Goal: Task Accomplishment & Management: Use online tool/utility

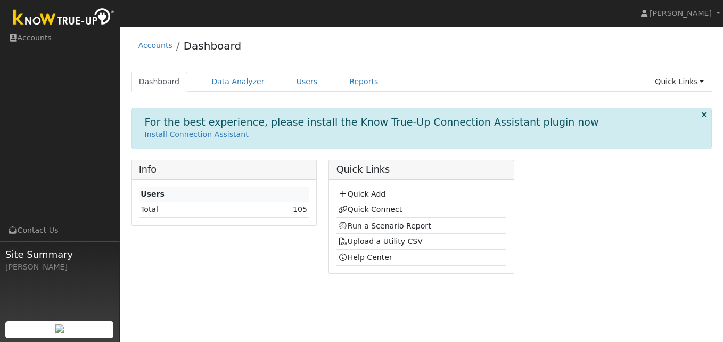
click at [303, 209] on link "105" at bounding box center [300, 209] width 14 height 9
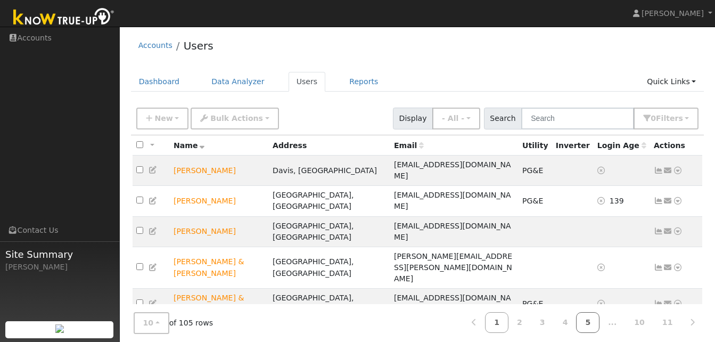
click at [600, 320] on link "5" at bounding box center [587, 322] width 23 height 21
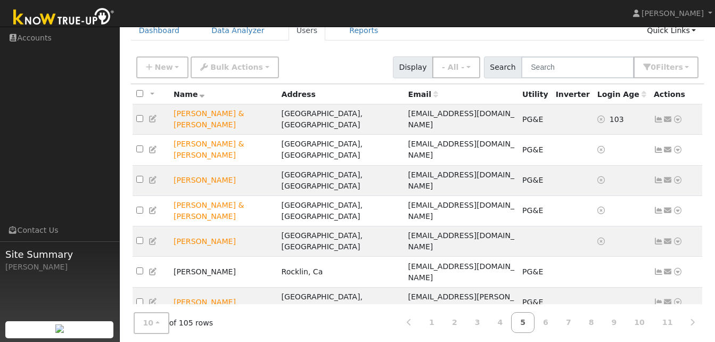
scroll to position [70, 0]
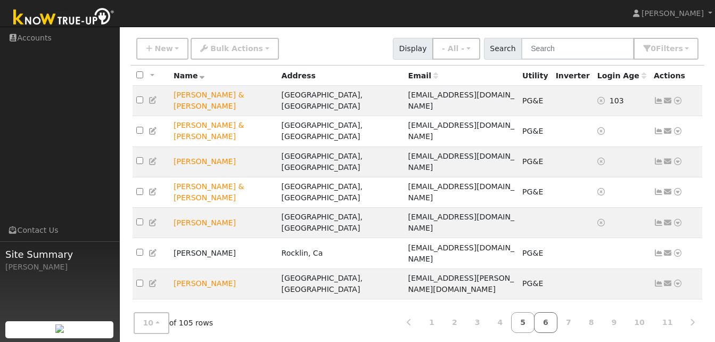
click at [557, 319] on link "6" at bounding box center [545, 322] width 23 height 21
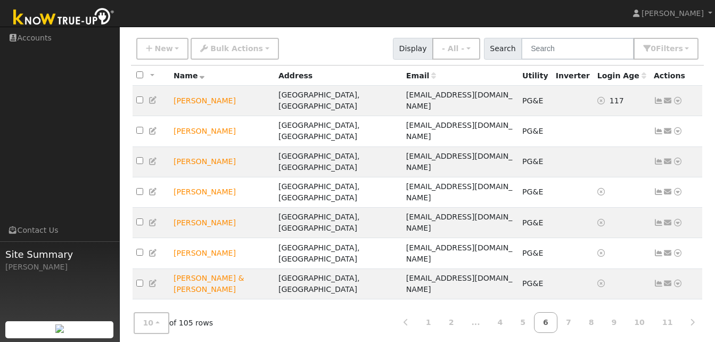
drag, startPoint x: 581, startPoint y: 317, endPoint x: 497, endPoint y: 299, distance: 86.1
click at [497, 304] on div "10 10 25 50 100 of 105 rows 1 2 ... 4 5 6 7 8 9 10 11" at bounding box center [418, 323] width 574 height 38
click at [578, 318] on link "7" at bounding box center [568, 322] width 23 height 21
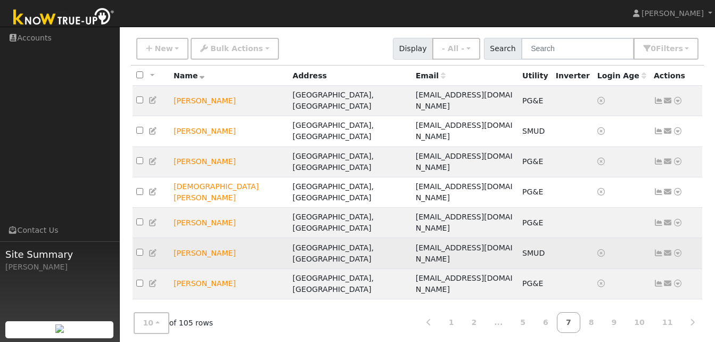
click at [657, 249] on icon at bounding box center [659, 252] width 10 height 7
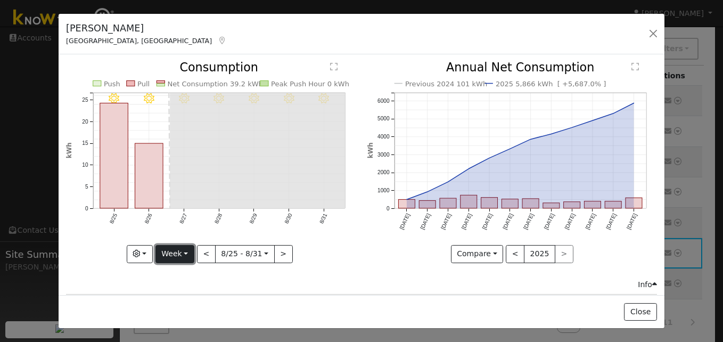
click at [184, 250] on button "Week" at bounding box center [175, 254] width 39 height 18
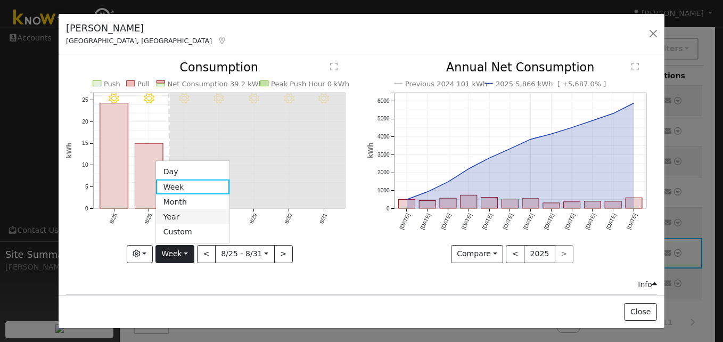
click at [177, 215] on link "Year" at bounding box center [193, 216] width 74 height 15
type input "2024-09-01"
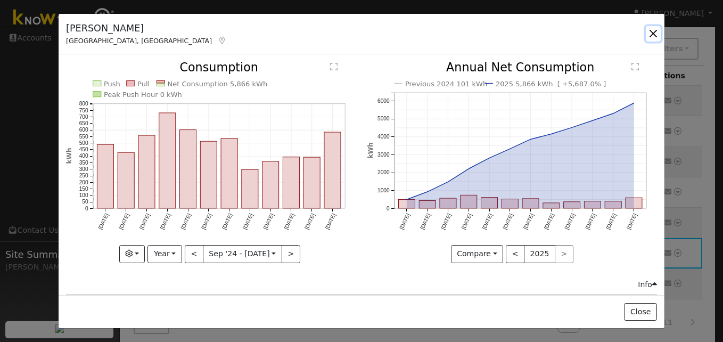
click at [655, 33] on button "button" at bounding box center [653, 33] width 15 height 15
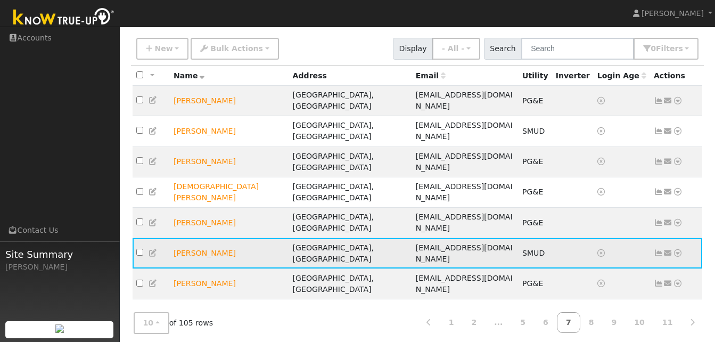
click at [676, 249] on icon at bounding box center [678, 252] width 10 height 7
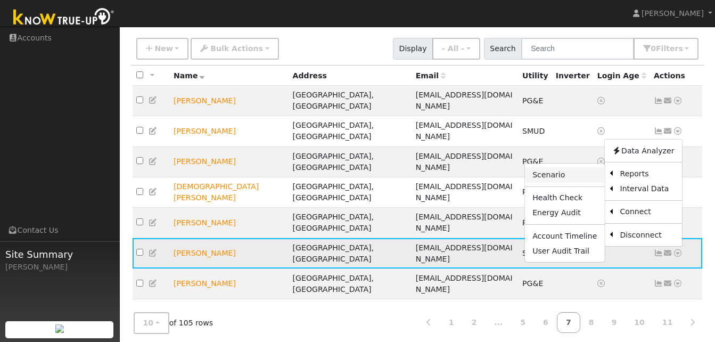
click at [562, 167] on link "Scenario" at bounding box center [564, 174] width 79 height 15
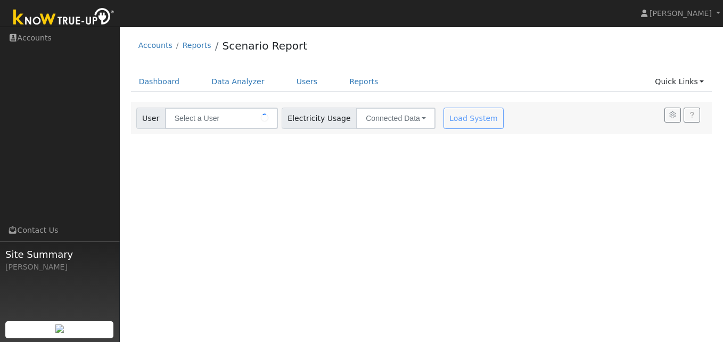
type input "[PERSON_NAME]"
